Goal: Information Seeking & Learning: Learn about a topic

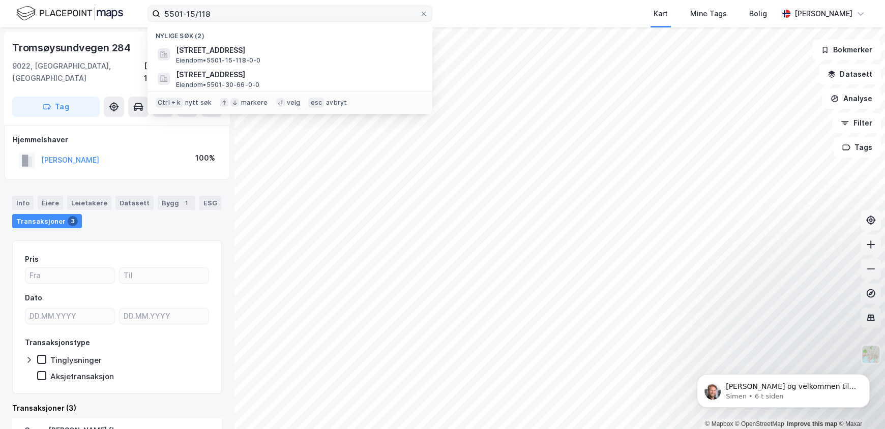
click at [148, 14] on label "5501-15/118" at bounding box center [290, 14] width 285 height 16
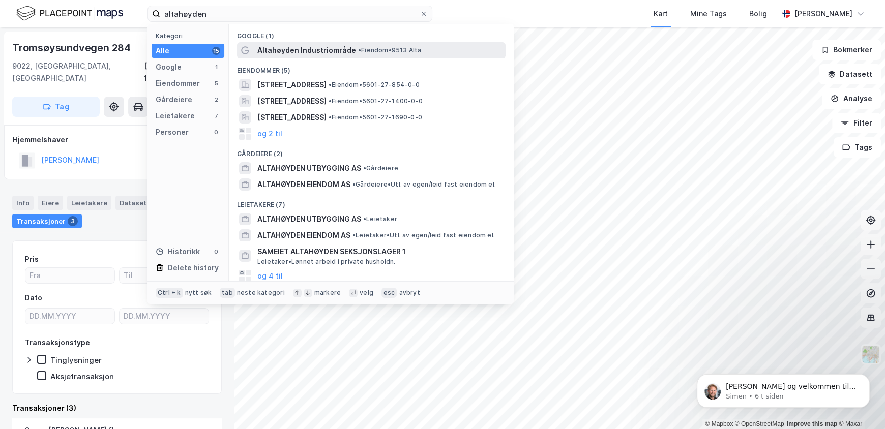
type input "altahøyden"
click at [297, 51] on span "Altahøyden Industriområde" at bounding box center [306, 50] width 99 height 12
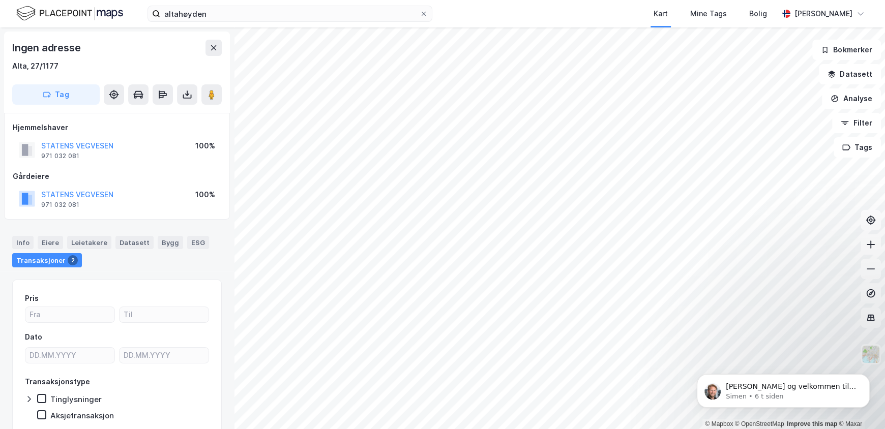
scroll to position [41, 0]
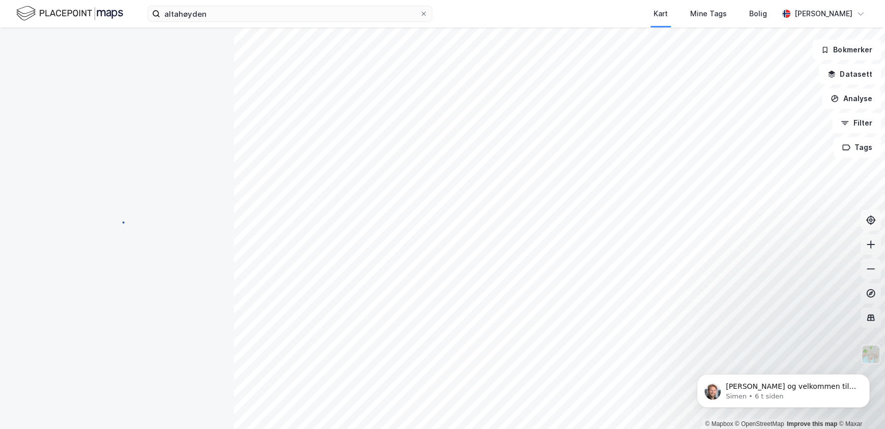
scroll to position [41, 0]
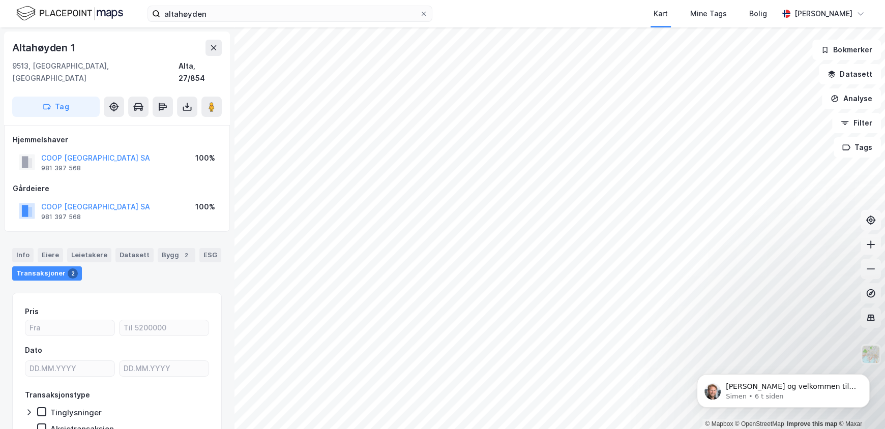
scroll to position [41, 0]
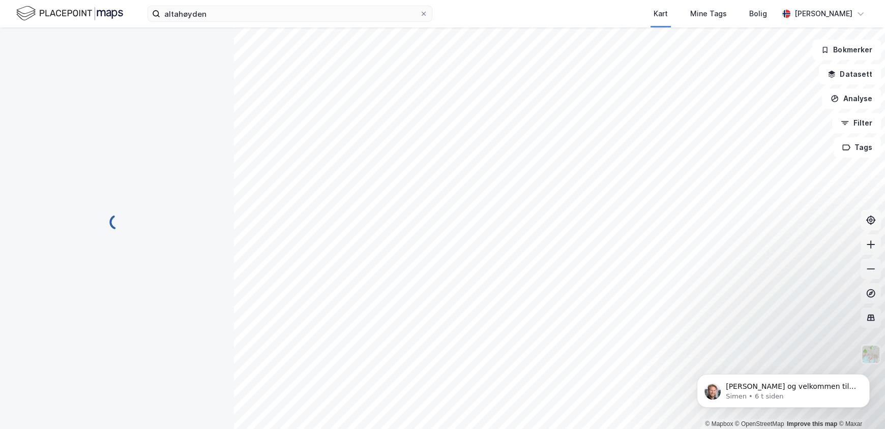
scroll to position [41, 0]
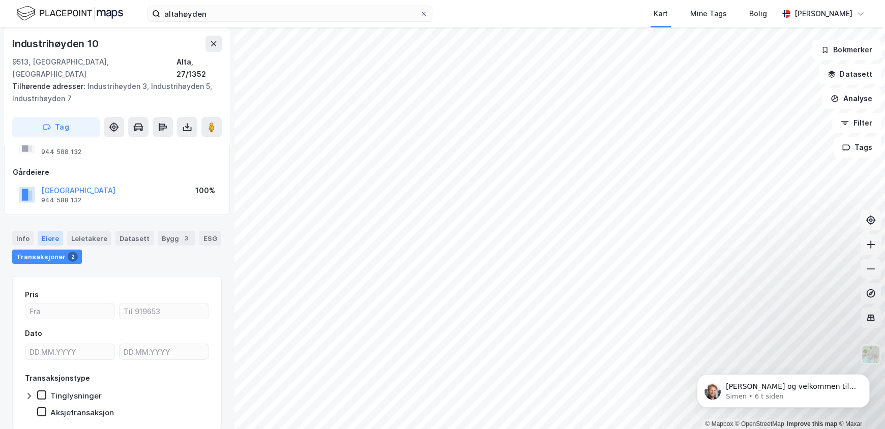
click at [51, 232] on div "Eiere" at bounding box center [50, 239] width 25 height 14
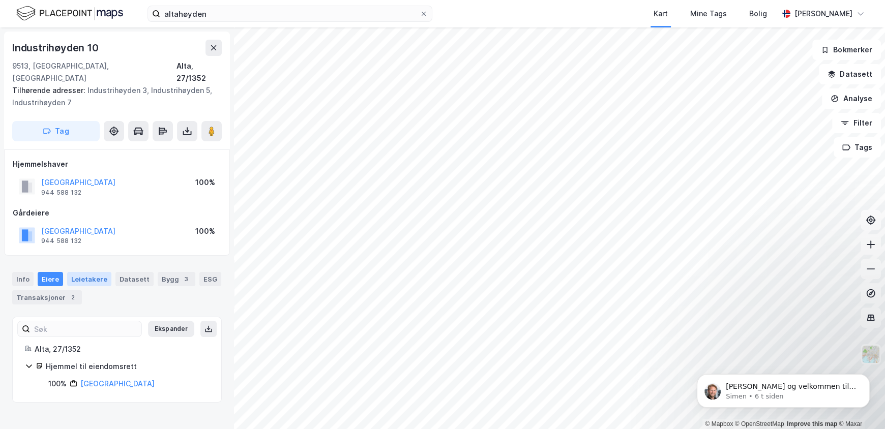
click at [85, 272] on div "Leietakere" at bounding box center [89, 279] width 44 height 14
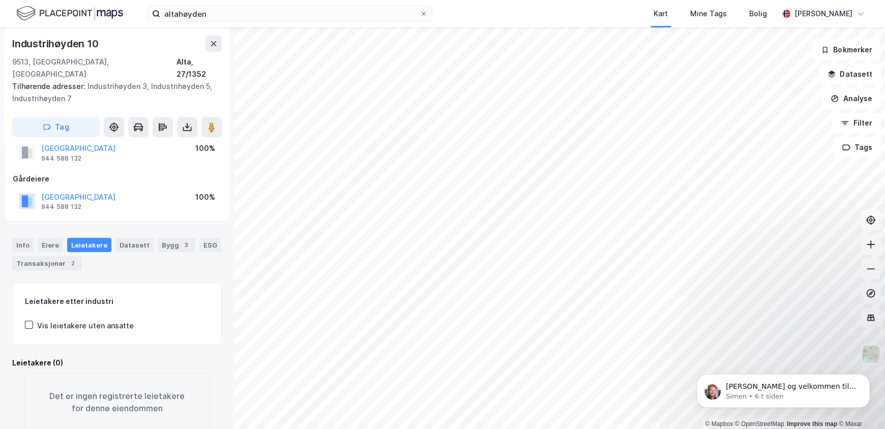
scroll to position [48, 0]
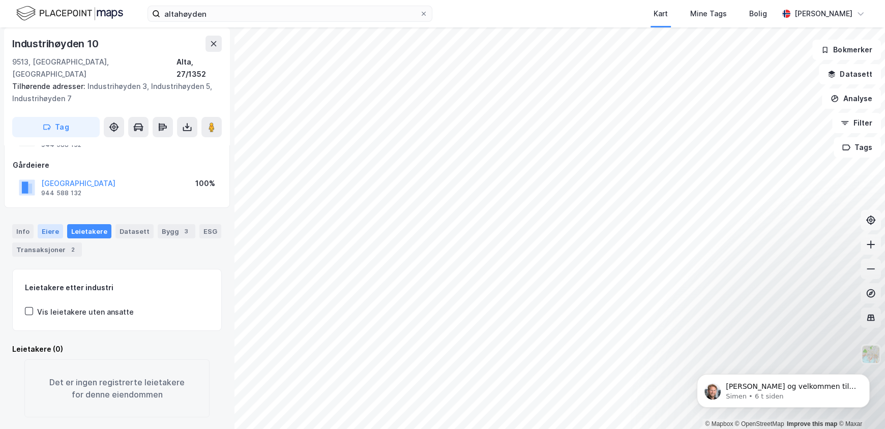
click at [53, 224] on div "Eiere" at bounding box center [50, 231] width 25 height 14
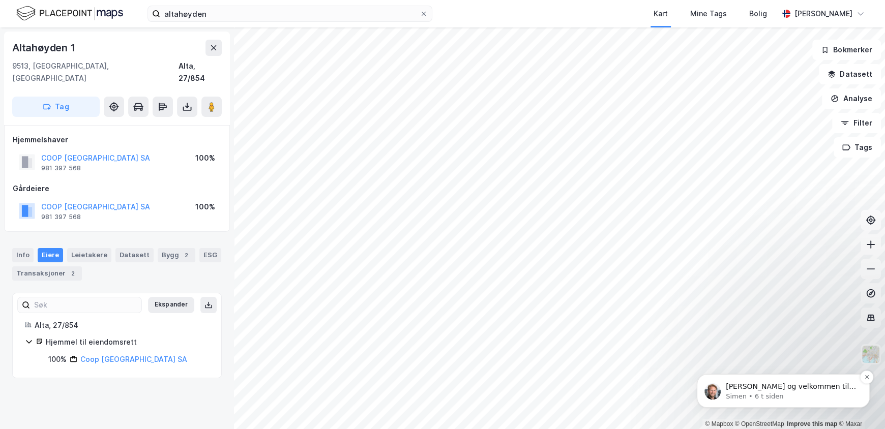
click at [796, 394] on p "Simen • 6 t siden" at bounding box center [791, 396] width 131 height 9
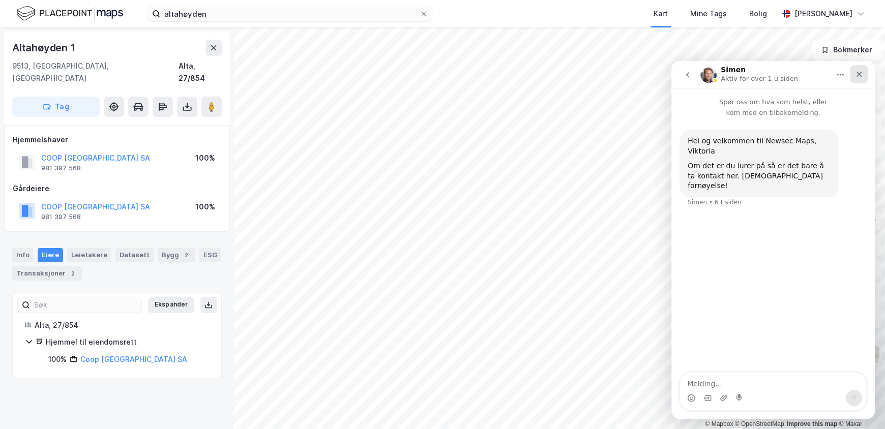
click at [857, 72] on icon "Lukk" at bounding box center [860, 75] width 6 height 6
